Goal: Task Accomplishment & Management: Manage account settings

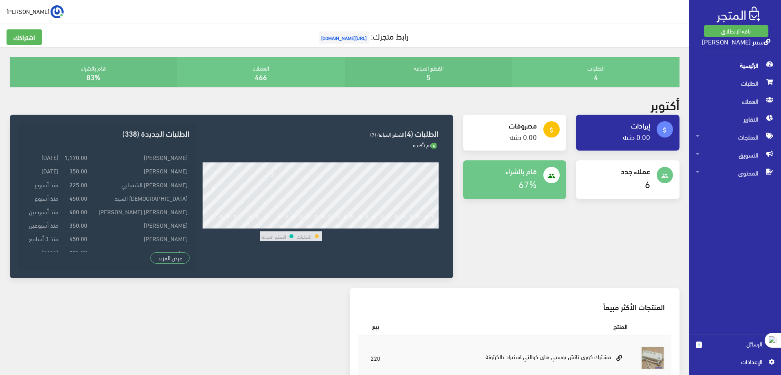
click at [649, 183] on link "6" at bounding box center [647, 184] width 5 height 18
drag, startPoint x: 315, startPoint y: 235, endPoint x: 265, endPoint y: 238, distance: 49.8
click at [265, 238] on tr "الطلبات القطع المباعة" at bounding box center [291, 236] width 62 height 10
click at [345, 256] on div "الطلبات (4) القطع المباعة (7) 4 تم تأكيده 2 4 6" at bounding box center [320, 196] width 249 height 147
drag, startPoint x: 323, startPoint y: 239, endPoint x: 258, endPoint y: 240, distance: 64.8
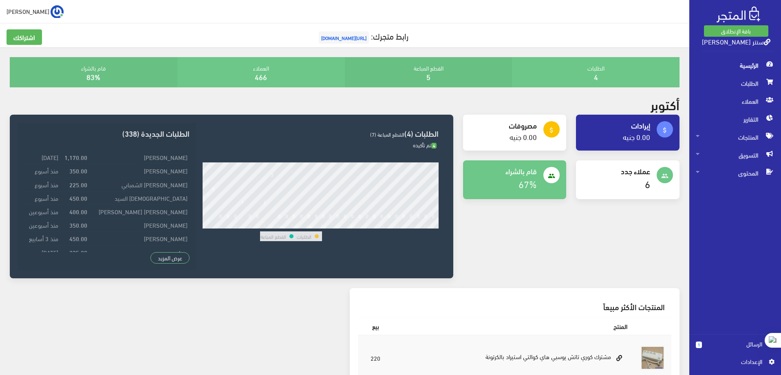
click at [258, 240] on div "الطلبات (4) القطع المباعة (7) 4 تم تأكيده 2 4 6" at bounding box center [320, 196] width 249 height 147
drag, startPoint x: 312, startPoint y: 238, endPoint x: 261, endPoint y: 237, distance: 51.0
click at [261, 237] on tr "الطلبات القطع المباعة" at bounding box center [291, 236] width 62 height 10
click at [736, 80] on span "الطلبات" at bounding box center [735, 83] width 79 height 18
